Goal: Navigation & Orientation: Find specific page/section

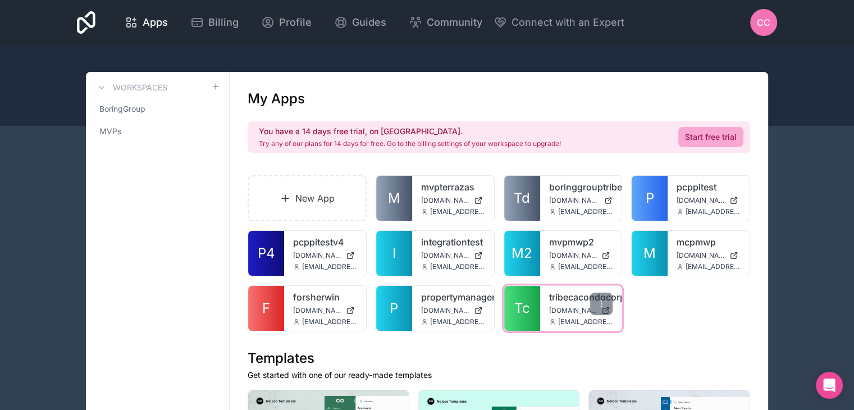
click at [516, 311] on span "Tc" at bounding box center [522, 308] width 16 height 18
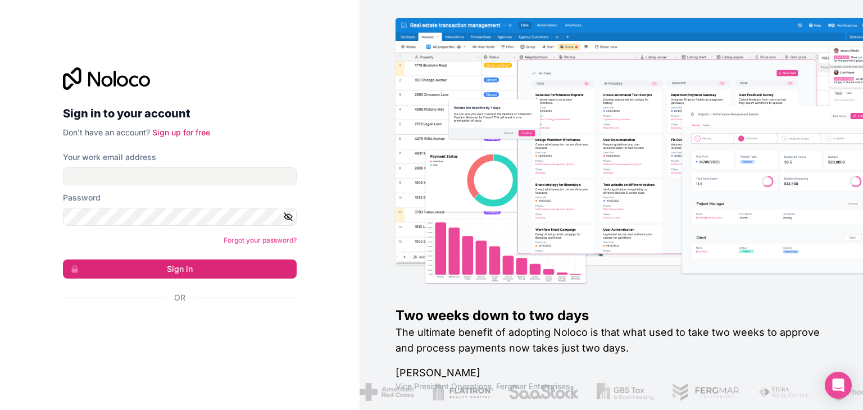
click at [244, 184] on input "Your work email address" at bounding box center [180, 176] width 234 height 18
type input "**********"
click at [63, 259] on button "Sign in" at bounding box center [180, 268] width 234 height 19
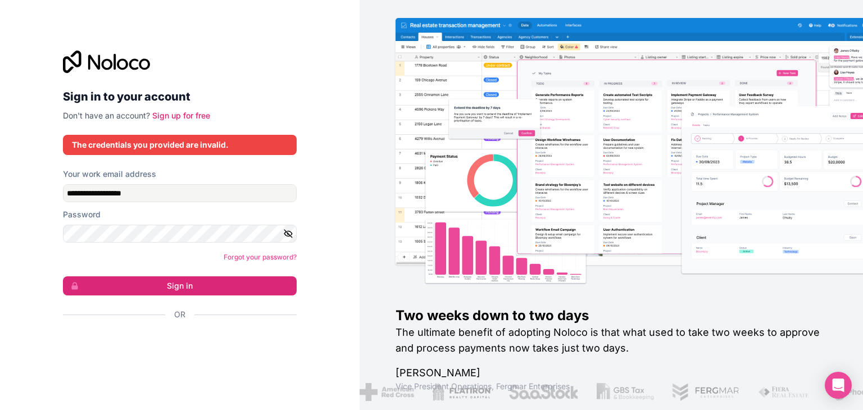
click at [288, 235] on icon "button" at bounding box center [288, 234] width 10 height 10
click at [63, 276] on button "Sign in" at bounding box center [180, 285] width 234 height 19
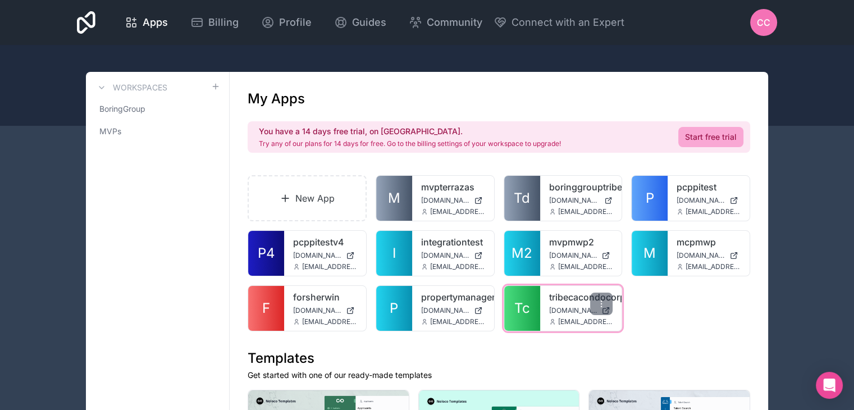
click at [535, 302] on link "Tc" at bounding box center [522, 308] width 36 height 45
